Goal: Navigation & Orientation: Find specific page/section

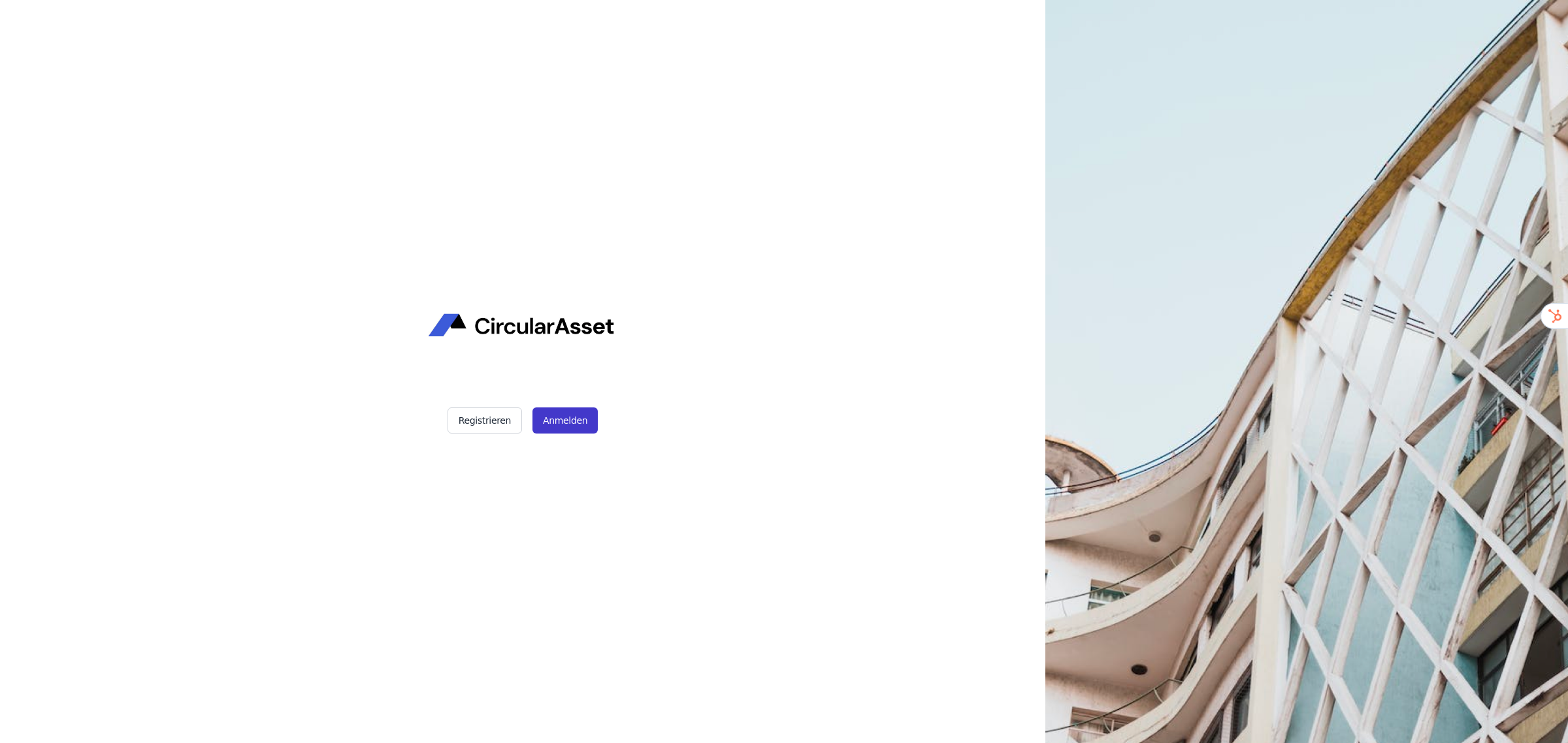
click at [567, 413] on button "Anmelden" at bounding box center [565, 420] width 65 height 26
click at [572, 413] on button "Anmelden" at bounding box center [565, 420] width 65 height 26
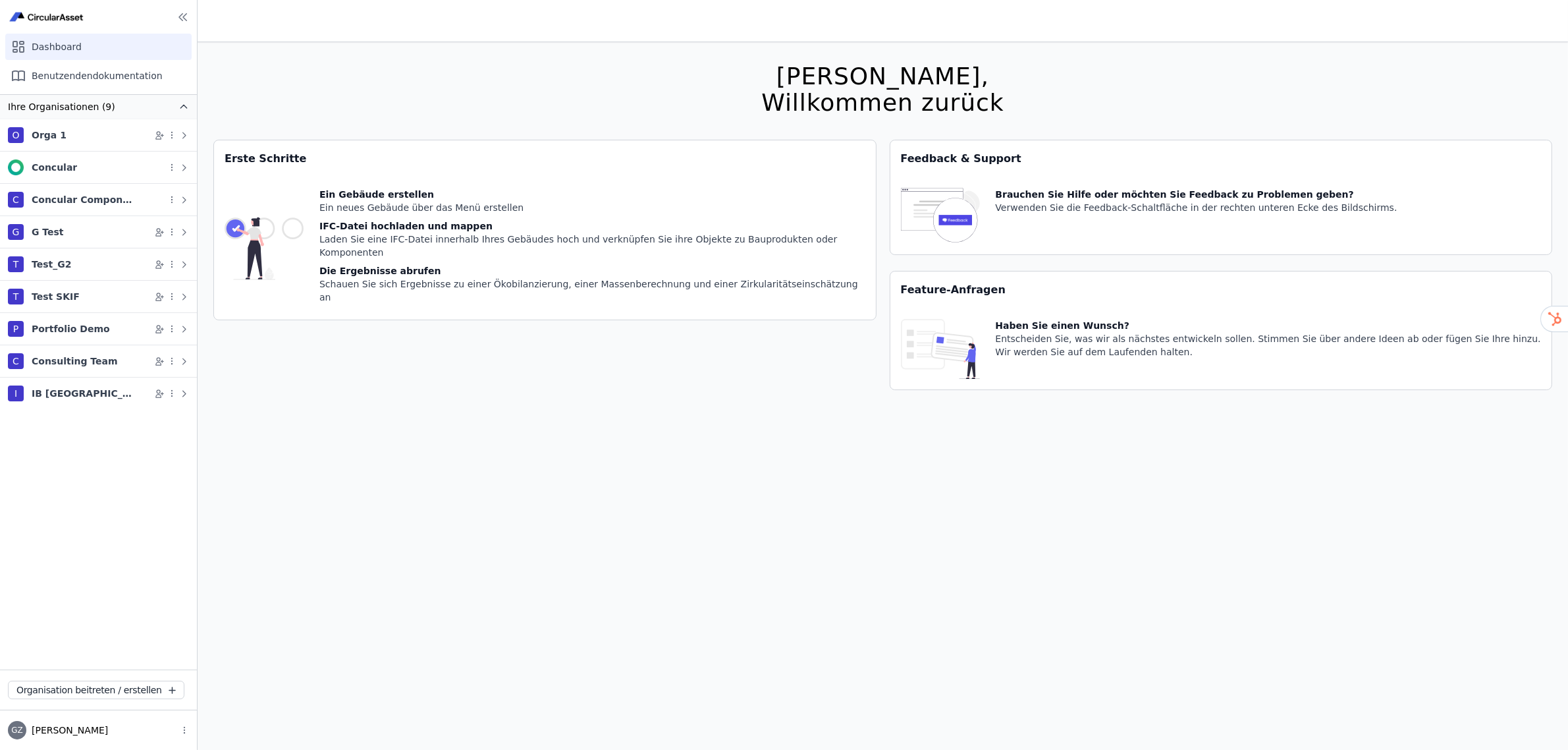
click at [51, 290] on div "T Test SKIF" at bounding box center [82, 296] width 147 height 16
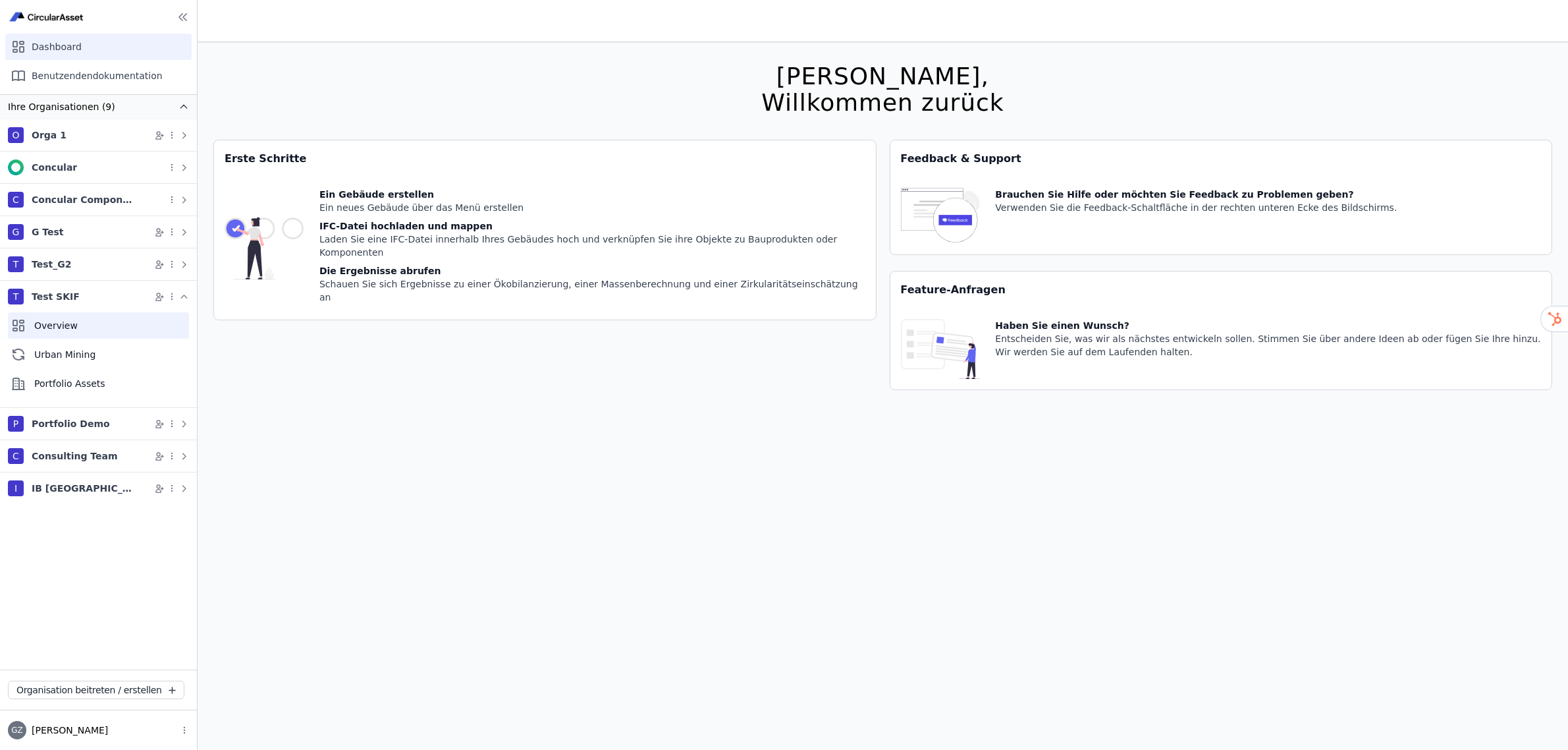
click at [54, 324] on div "Overview" at bounding box center [99, 326] width 181 height 26
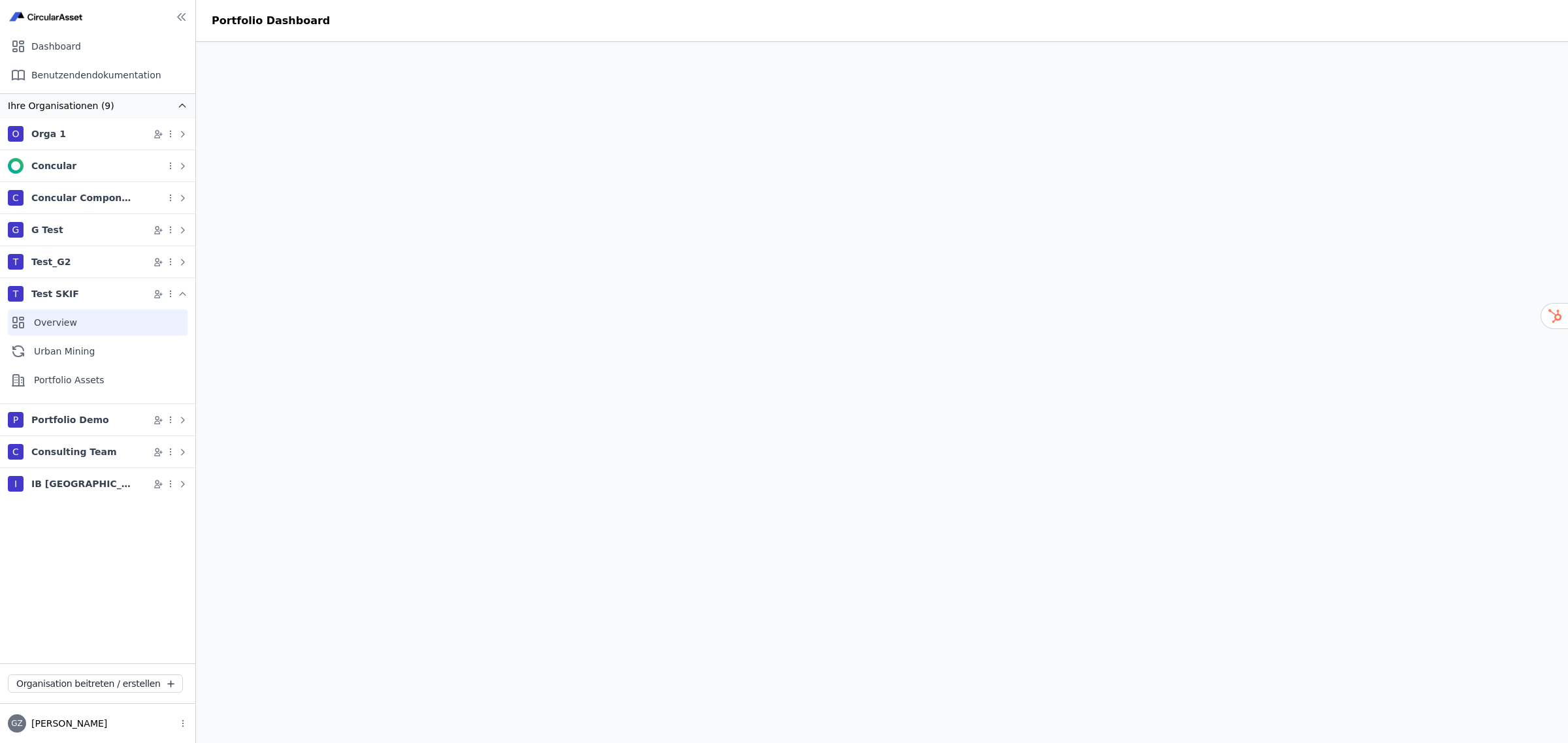
click at [66, 510] on nav "Ihre Organisationen (9) O Orga 1 Concular C Concular Components G G Test T Test…" at bounding box center [97, 378] width 195 height 570
click at [183, 134] on icon at bounding box center [182, 134] width 10 height 10
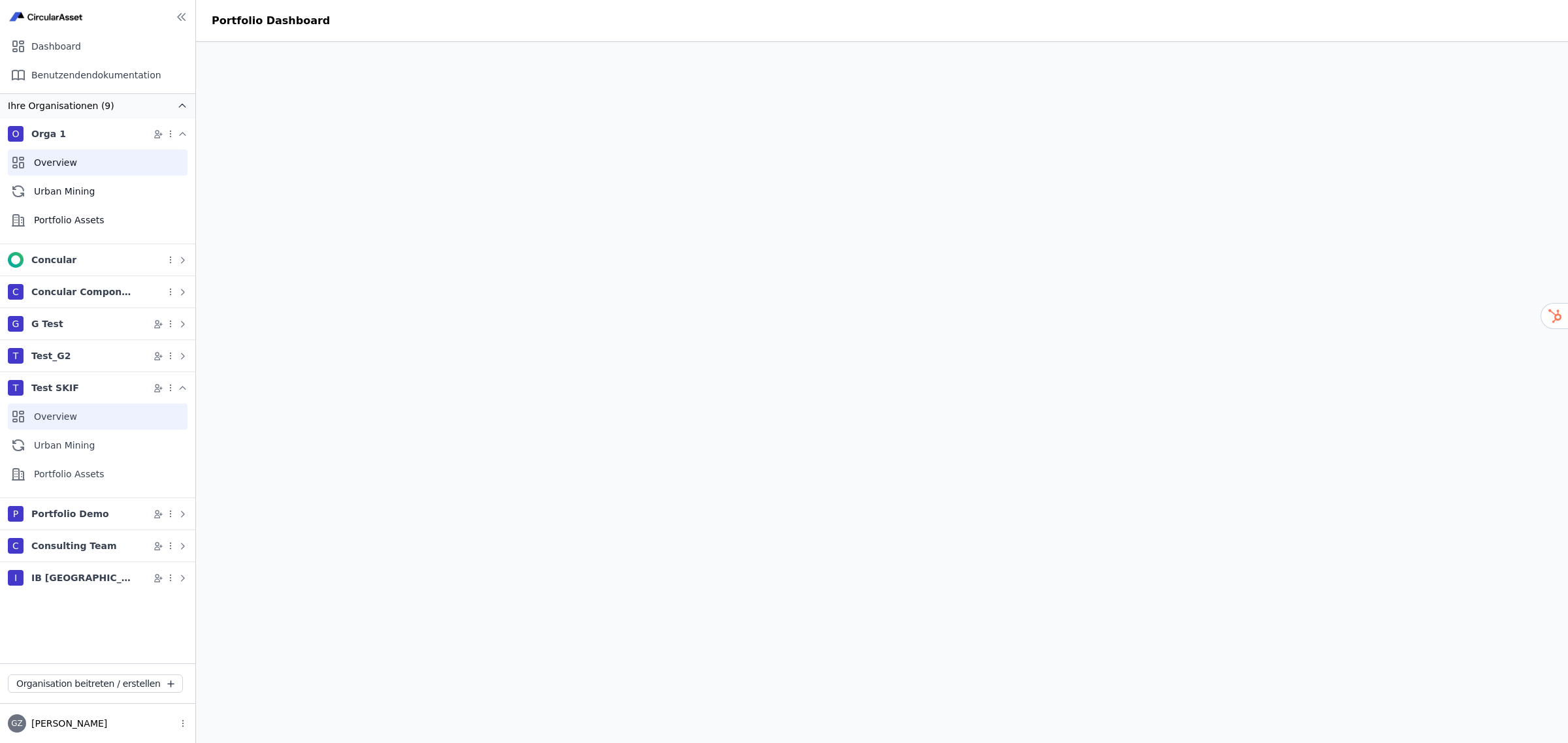
click at [64, 161] on div "Overview" at bounding box center [98, 163] width 180 height 26
click at [63, 213] on div "Portfolio Assets" at bounding box center [98, 220] width 180 height 26
click at [180, 512] on icon at bounding box center [182, 514] width 10 height 10
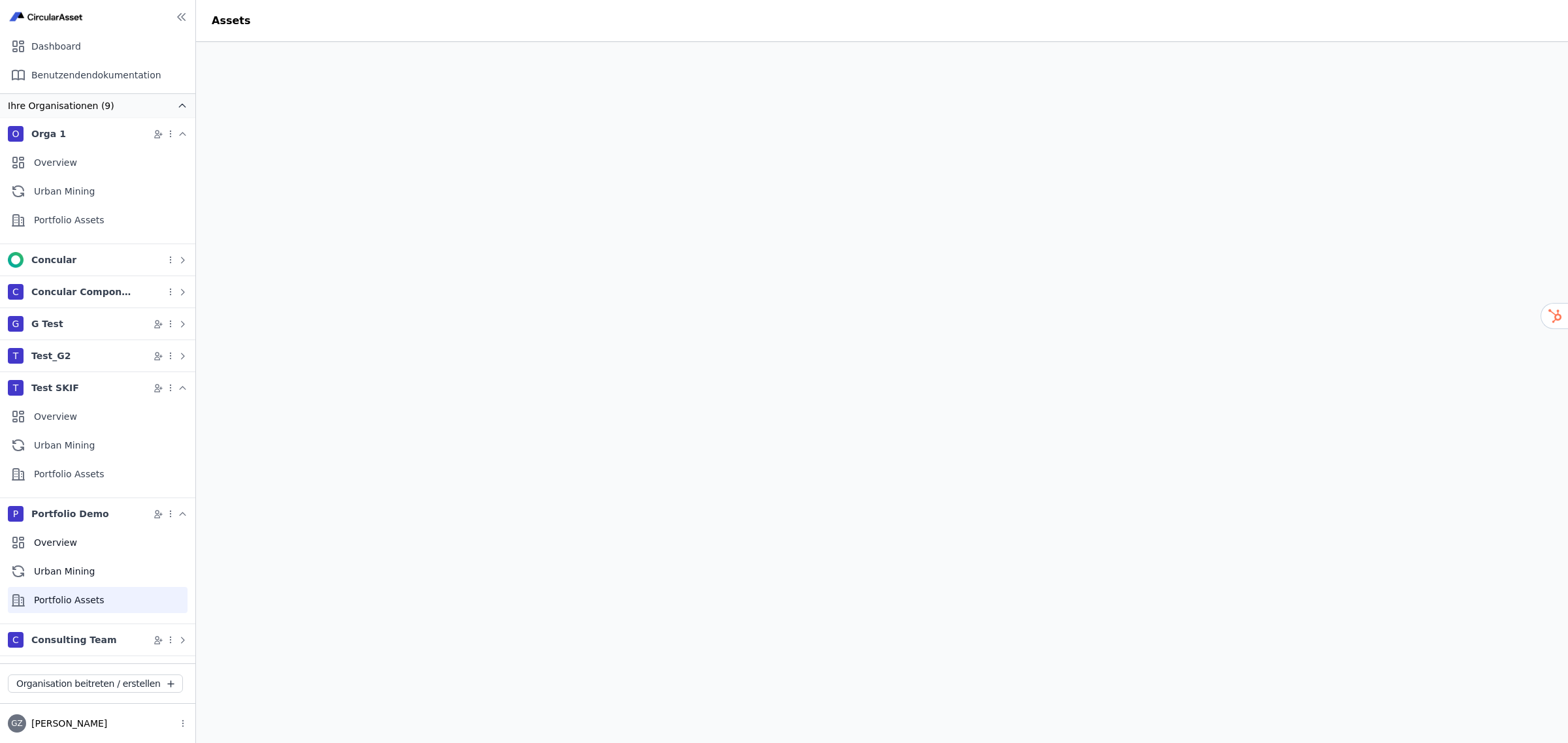
click at [70, 601] on div "Portfolio Assets" at bounding box center [98, 600] width 180 height 26
click at [50, 418] on div "Overview" at bounding box center [98, 416] width 180 height 26
click at [180, 325] on icon at bounding box center [182, 324] width 10 height 10
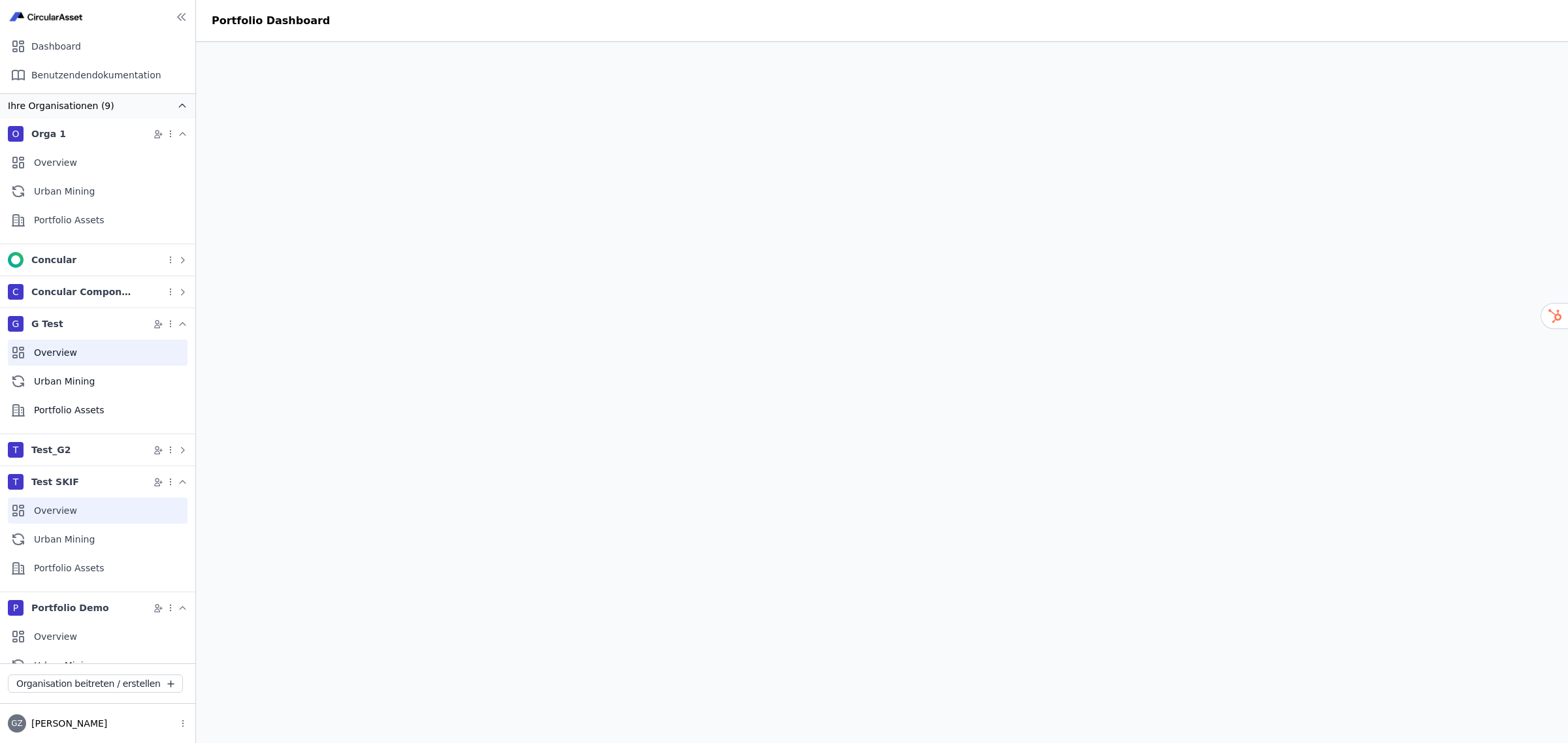
click at [57, 350] on div "Overview" at bounding box center [98, 352] width 180 height 26
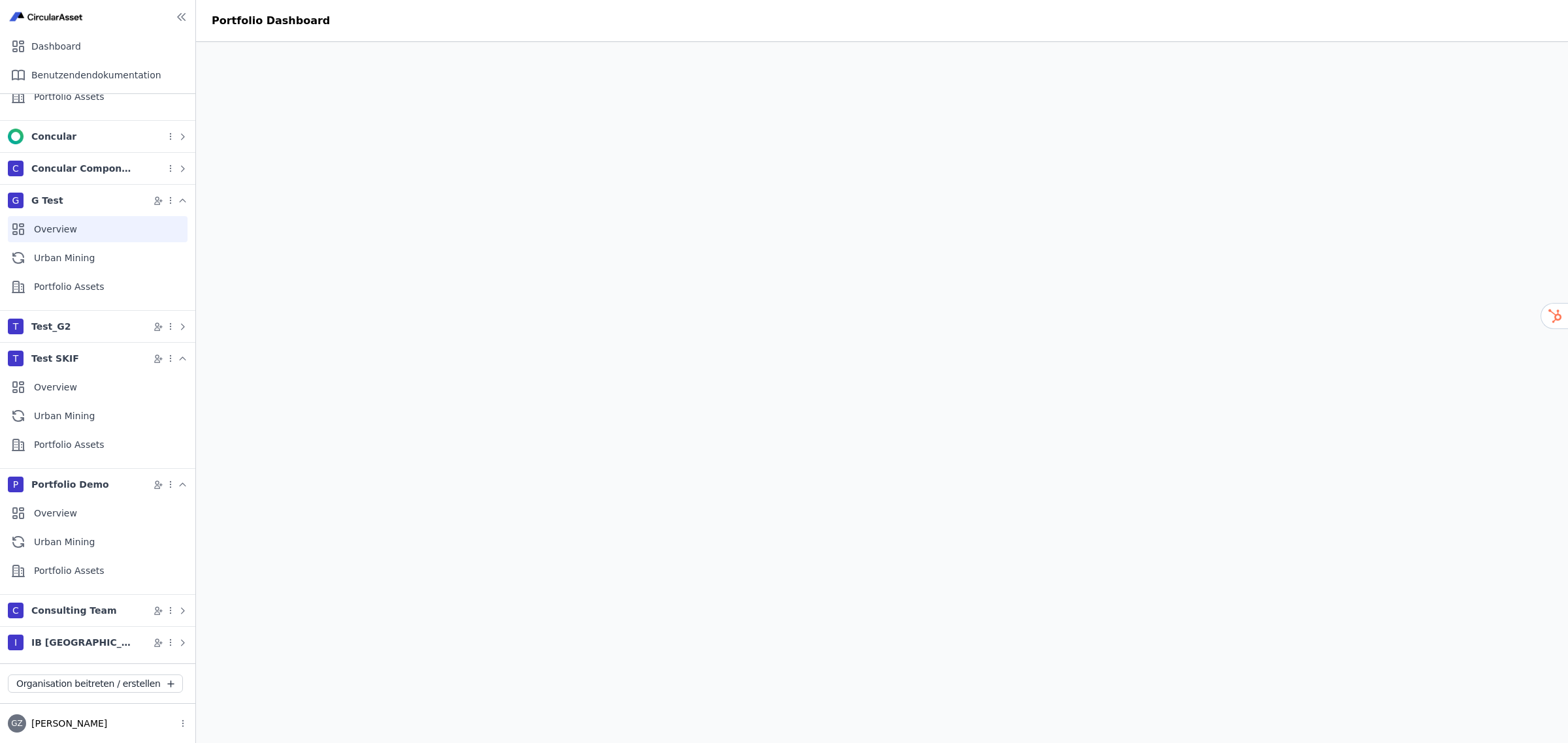
click at [515, 22] on header "Portfolio Dashboard" at bounding box center [882, 20] width 1372 height 42
